Goal: Navigation & Orientation: Find specific page/section

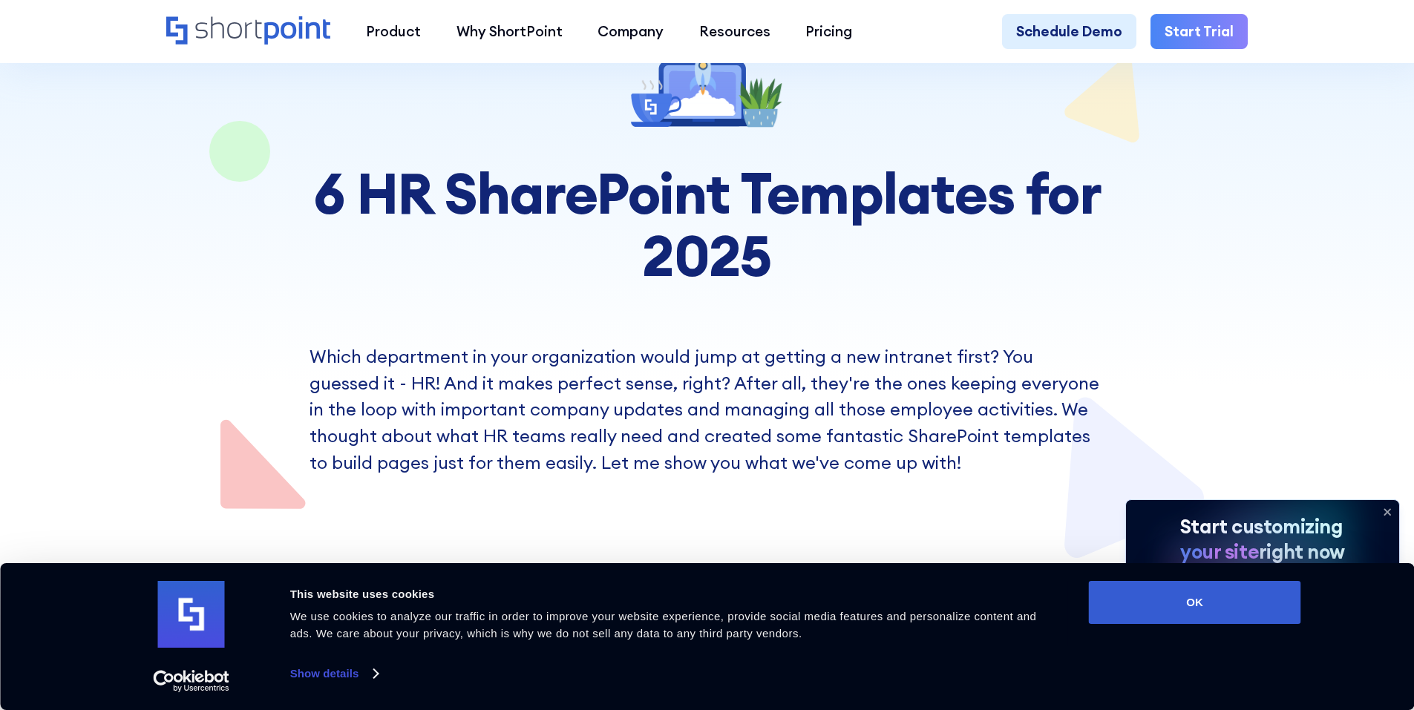
scroll to position [223, 0]
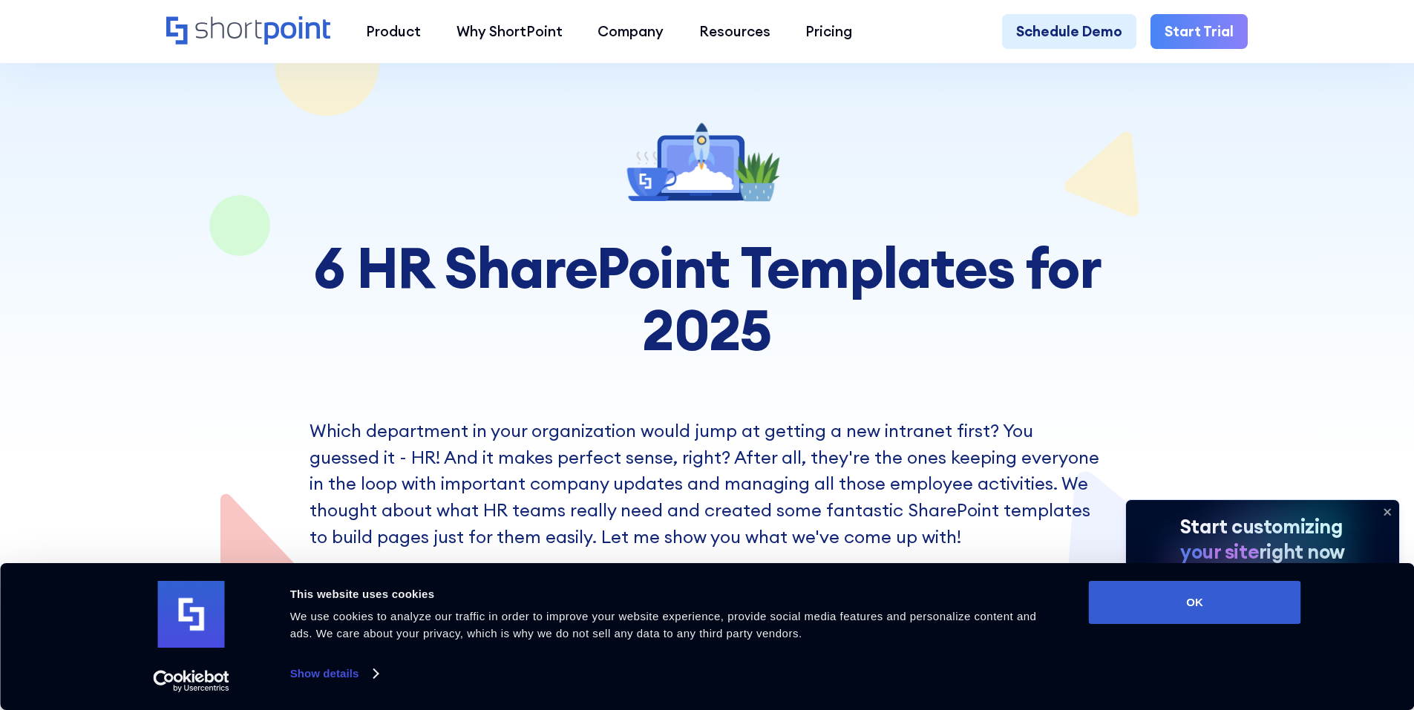
scroll to position [148, 0]
